Goal: Information Seeking & Learning: Learn about a topic

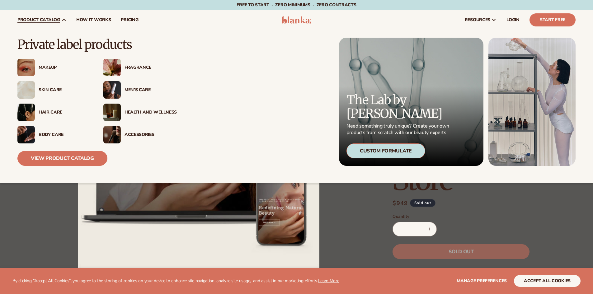
click at [54, 19] on span "product catalog" at bounding box center [38, 19] width 43 height 5
click at [136, 65] on div "Fragrance" at bounding box center [151, 67] width 52 height 5
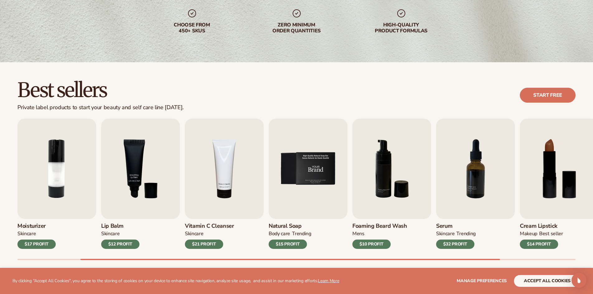
scroll to position [125, 0]
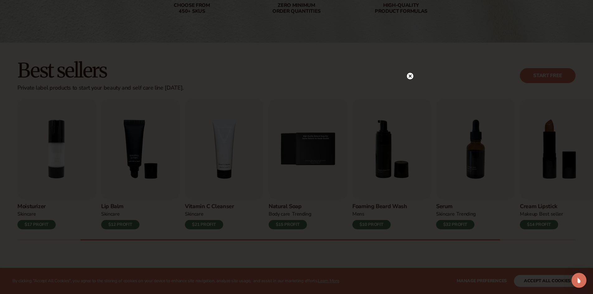
click at [411, 77] on icon at bounding box center [409, 76] width 3 height 3
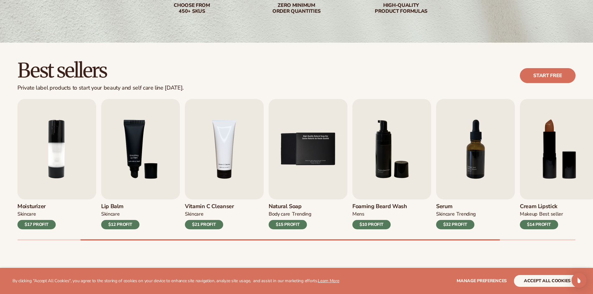
drag, startPoint x: 105, startPoint y: 241, endPoint x: 93, endPoint y: 239, distance: 12.0
click at [103, 241] on div "Best sellers Private label products to start your beauty and self care line tod…" at bounding box center [296, 157] width 593 height 228
drag, startPoint x: 93, startPoint y: 238, endPoint x: 50, endPoint y: 234, distance: 43.7
click at [53, 236] on div "Lip Gloss MAKEUP $16 PROFIT Moisturizer SKINCARE $17 PROFIT SKINCARE mens" at bounding box center [305, 170] width 576 height 142
click at [23, 148] on img "2 / 9" at bounding box center [56, 149] width 79 height 101
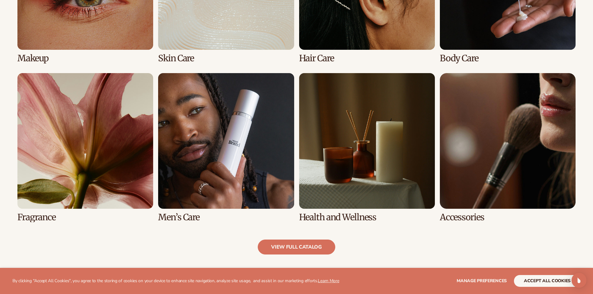
scroll to position [560, 0]
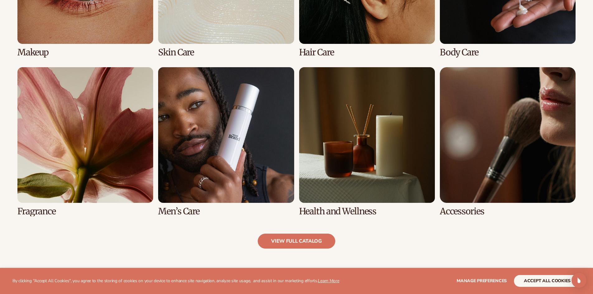
click at [94, 175] on link "5 / 8" at bounding box center [85, 141] width 136 height 149
click at [48, 211] on link "5 / 8" at bounding box center [85, 141] width 136 height 149
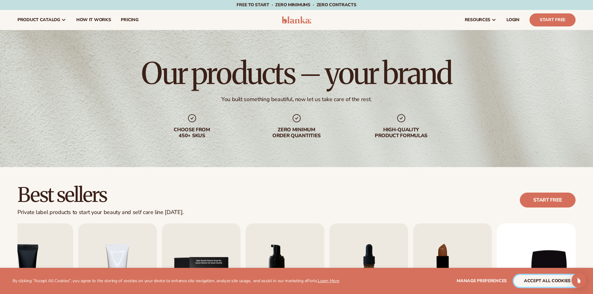
click at [544, 281] on button "accept all cookies" at bounding box center [547, 281] width 67 height 12
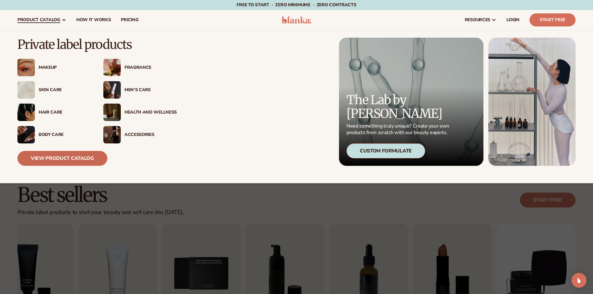
click at [65, 161] on link "View Product Catalog" at bounding box center [62, 158] width 90 height 15
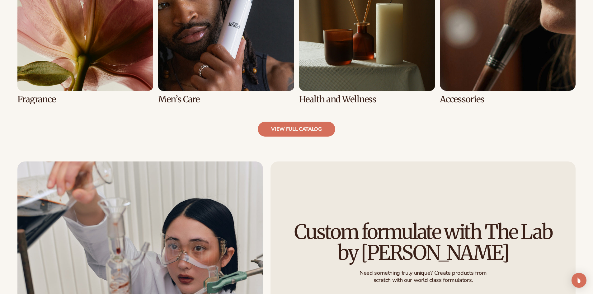
scroll to position [716, 0]
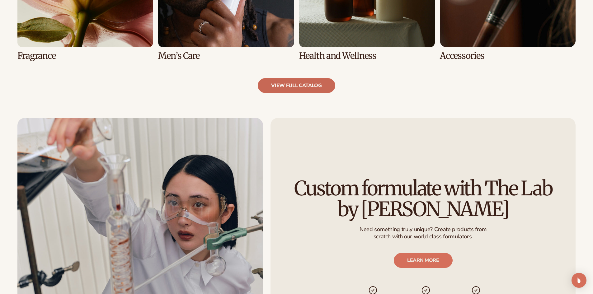
click at [306, 85] on link "view full catalog" at bounding box center [297, 85] width 78 height 15
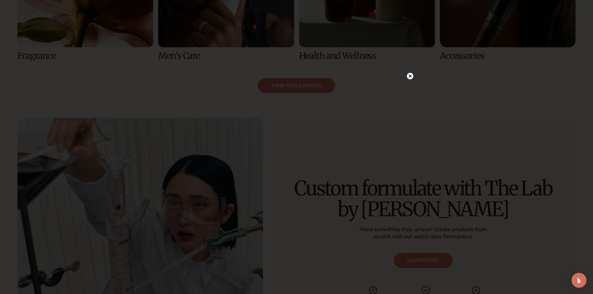
click at [408, 76] on circle at bounding box center [410, 76] width 7 height 7
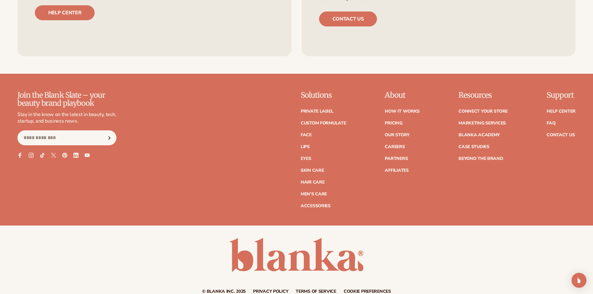
scroll to position [1183, 0]
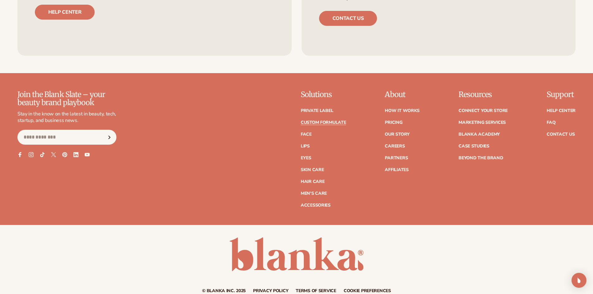
click at [319, 122] on link "Custom formulate" at bounding box center [323, 122] width 45 height 4
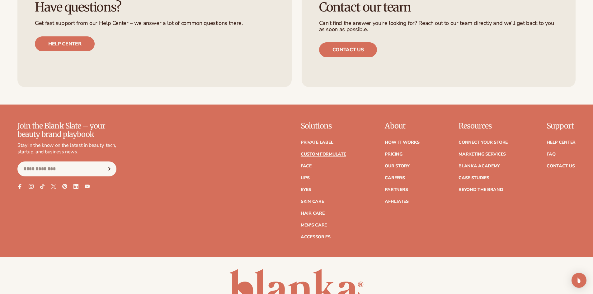
scroll to position [888, 0]
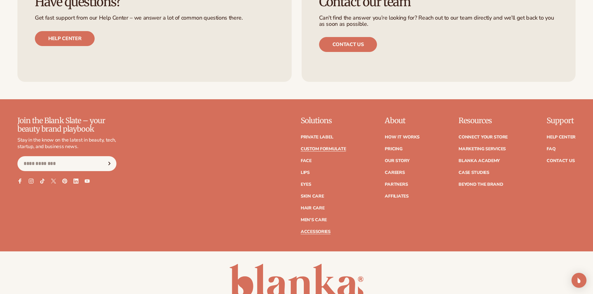
click at [322, 233] on link "Accessories" at bounding box center [316, 232] width 30 height 4
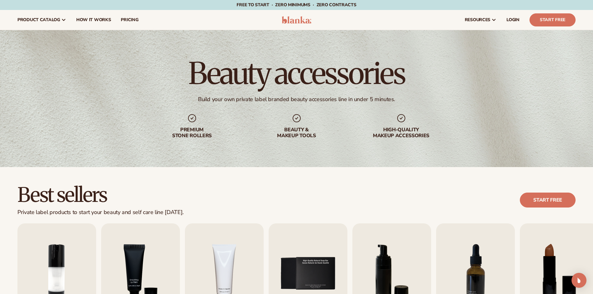
click at [193, 122] on icon at bounding box center [192, 118] width 8 height 8
click at [293, 124] on div "beauty & makeup tools" at bounding box center [297, 126] width 80 height 26
click at [401, 124] on div "High-quality makeup accessories" at bounding box center [401, 126] width 80 height 26
click at [310, 154] on div "Beauty accessories Build your own private label branded beauty accessories line…" at bounding box center [296, 98] width 593 height 137
click at [555, 19] on link "Start Free" at bounding box center [553, 19] width 46 height 13
